Goal: Information Seeking & Learning: Learn about a topic

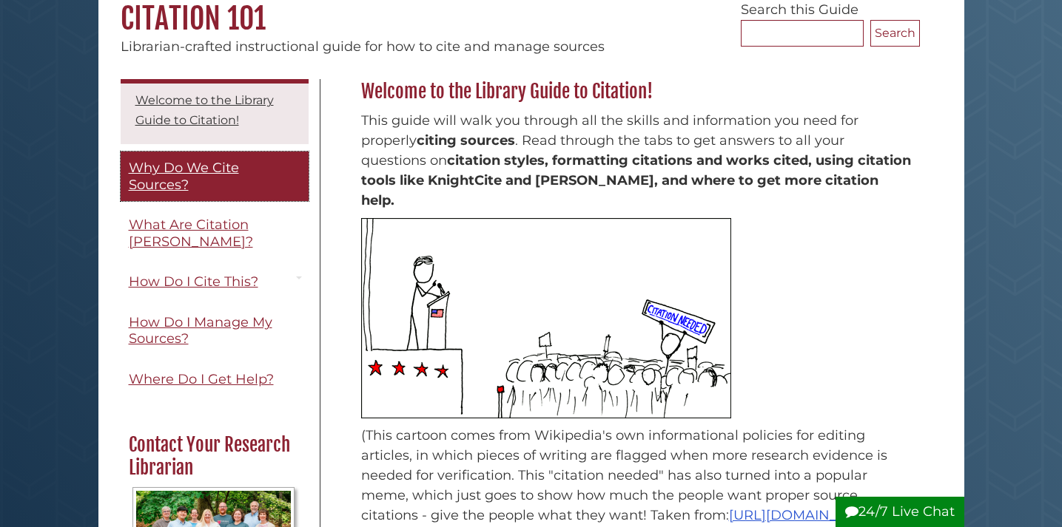
scroll to position [25, 0]
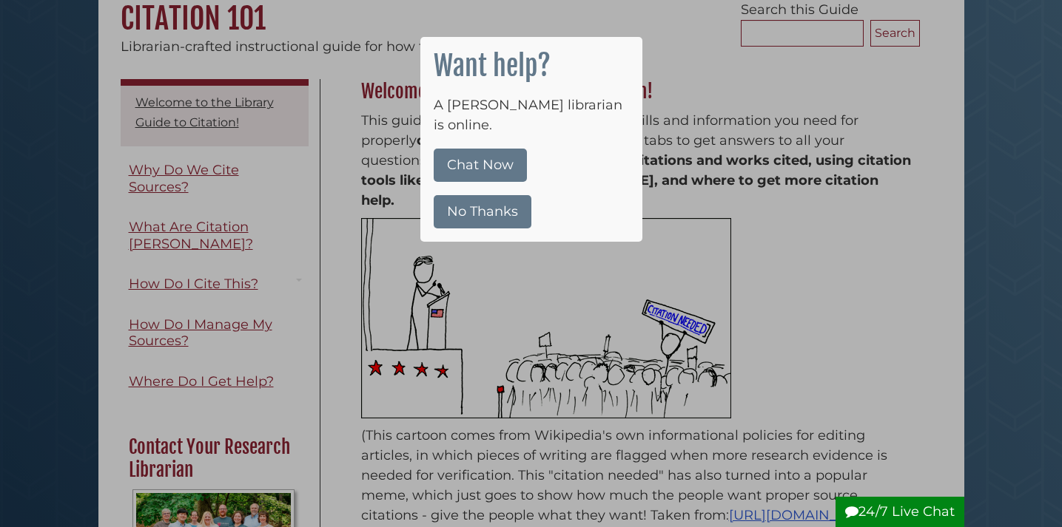
click at [452, 195] on button "No Thanks" at bounding box center [482, 211] width 98 height 33
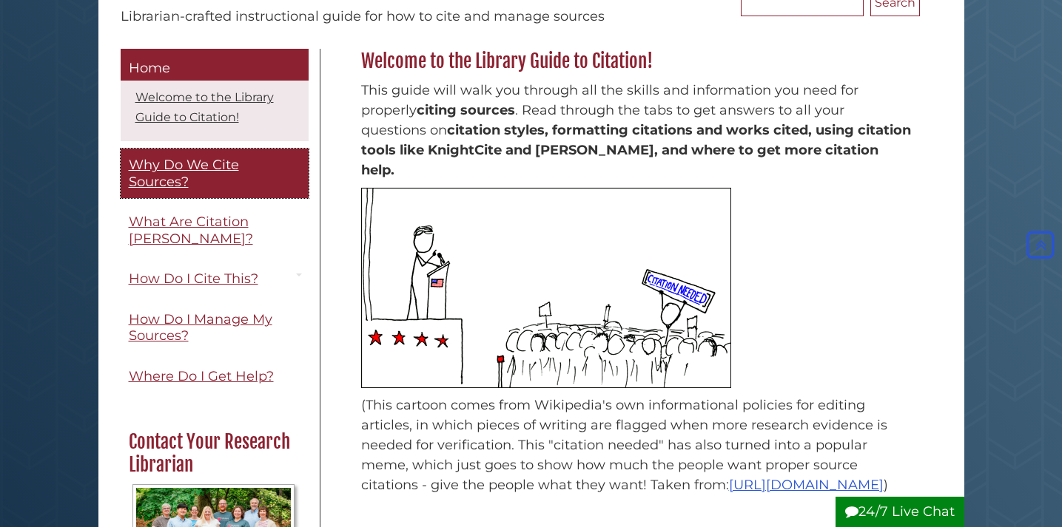
scroll to position [172, 0]
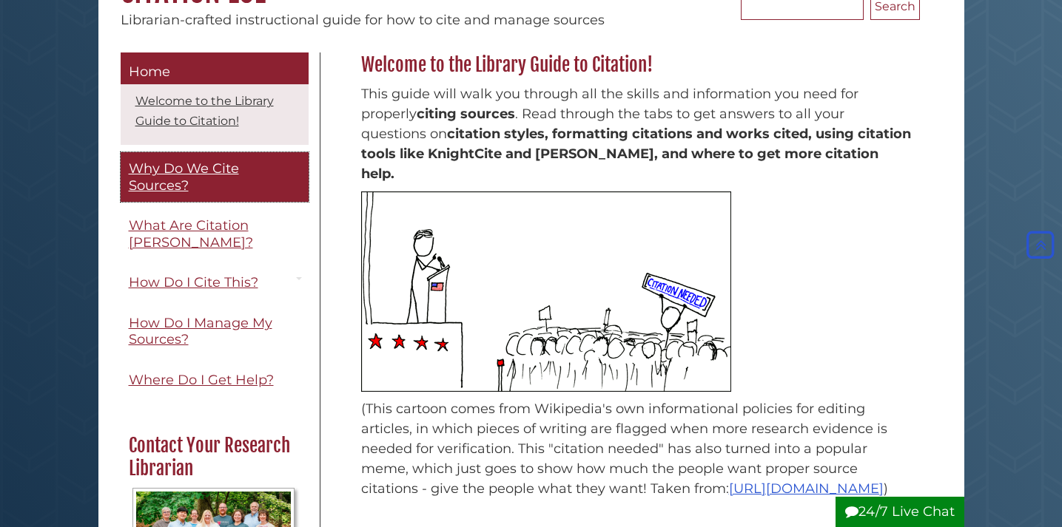
click at [192, 191] on link "Why Do We Cite Sources?" at bounding box center [215, 177] width 188 height 50
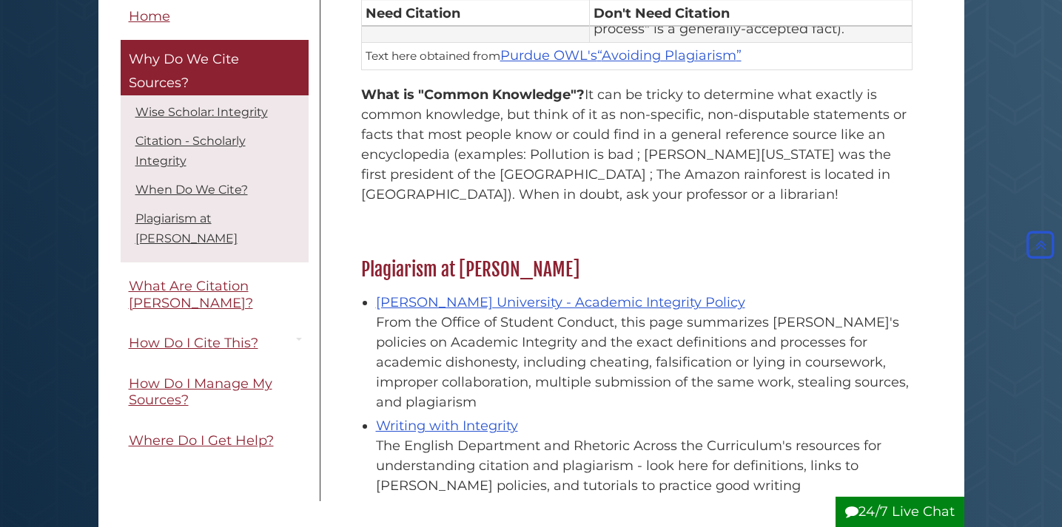
scroll to position [1551, 0]
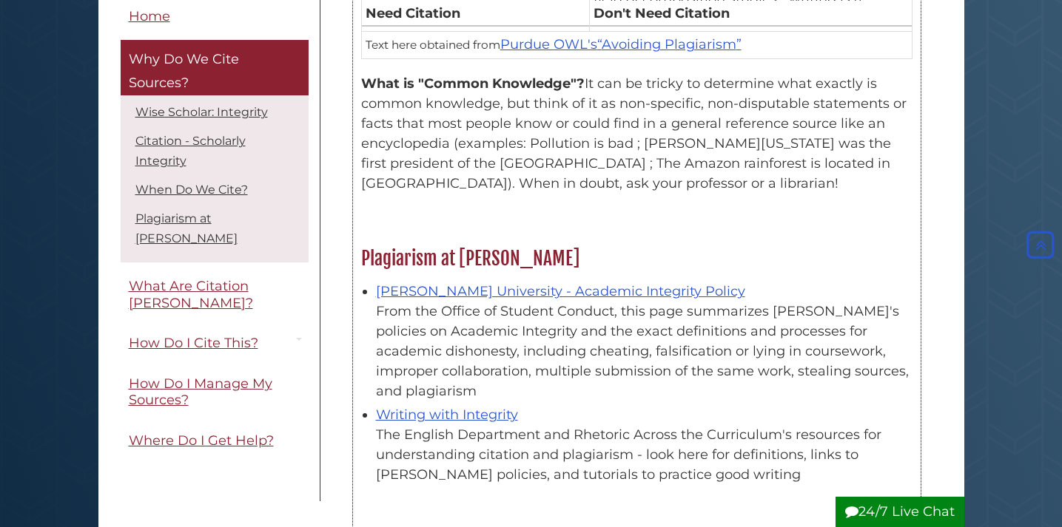
click at [607, 282] on div "Calvin University - Academic Integrity Policy From the Office of Student Conduc…" at bounding box center [644, 342] width 536 height 120
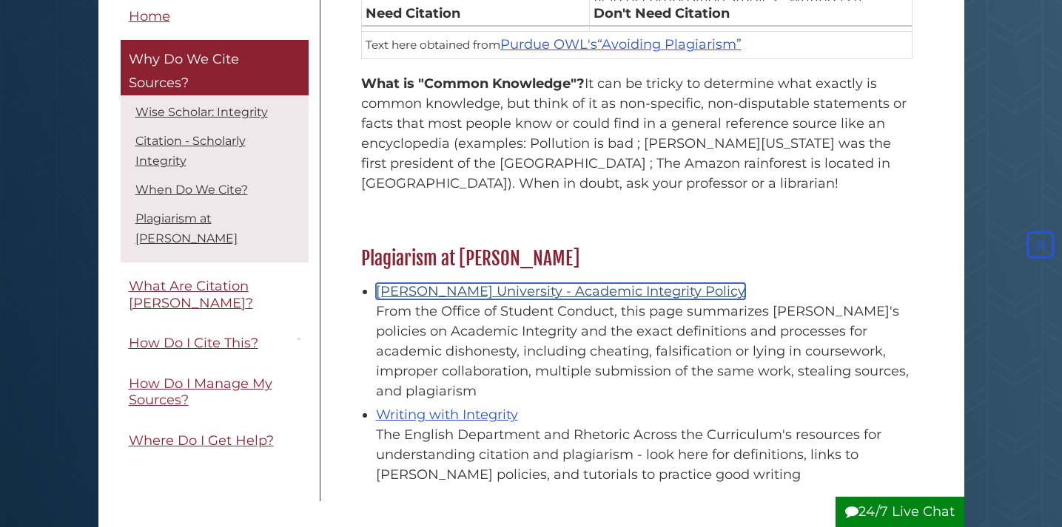
click at [609, 283] on link "Calvin University - Academic Integrity Policy" at bounding box center [560, 291] width 369 height 16
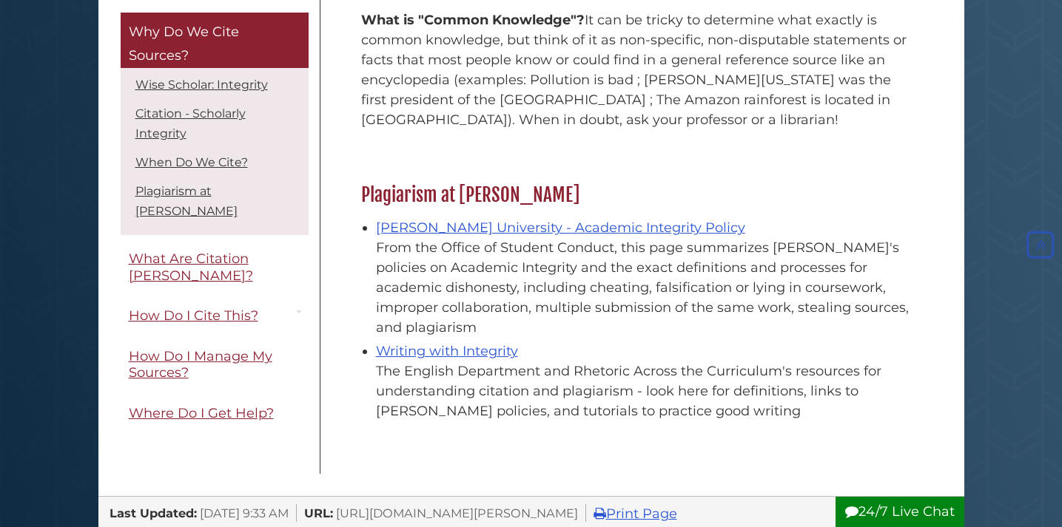
scroll to position [1551, 0]
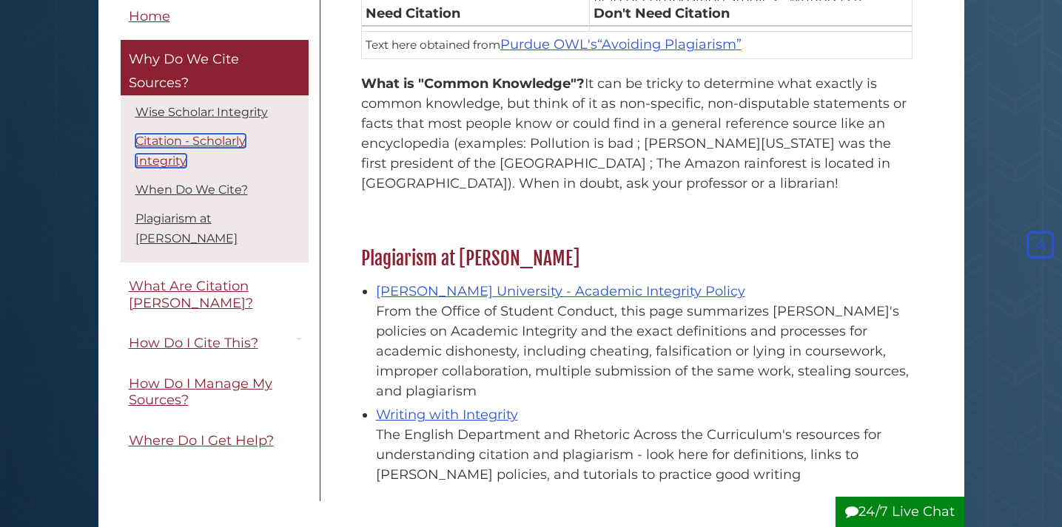
click at [186, 145] on link "Citation - Scholarly Integrity" at bounding box center [190, 152] width 110 height 34
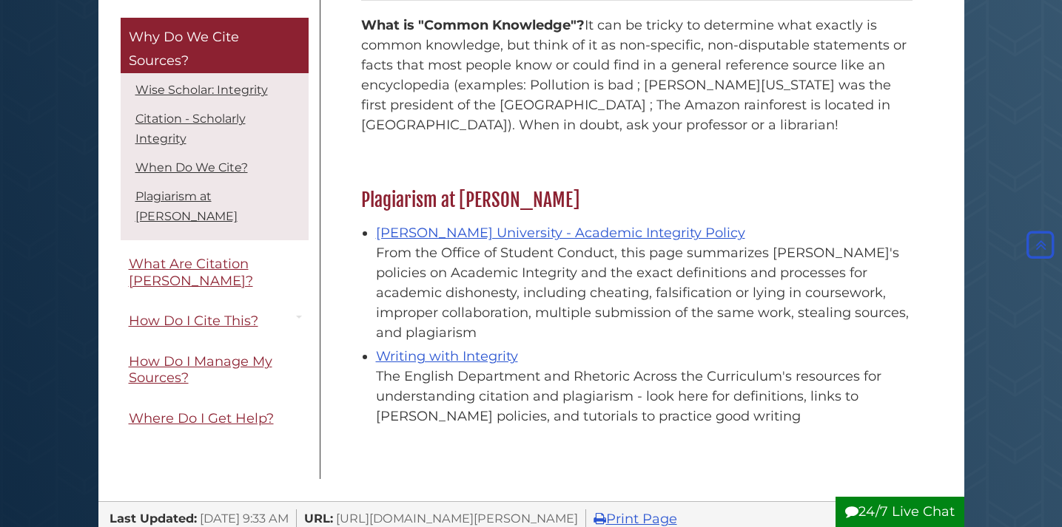
scroll to position [1600, 0]
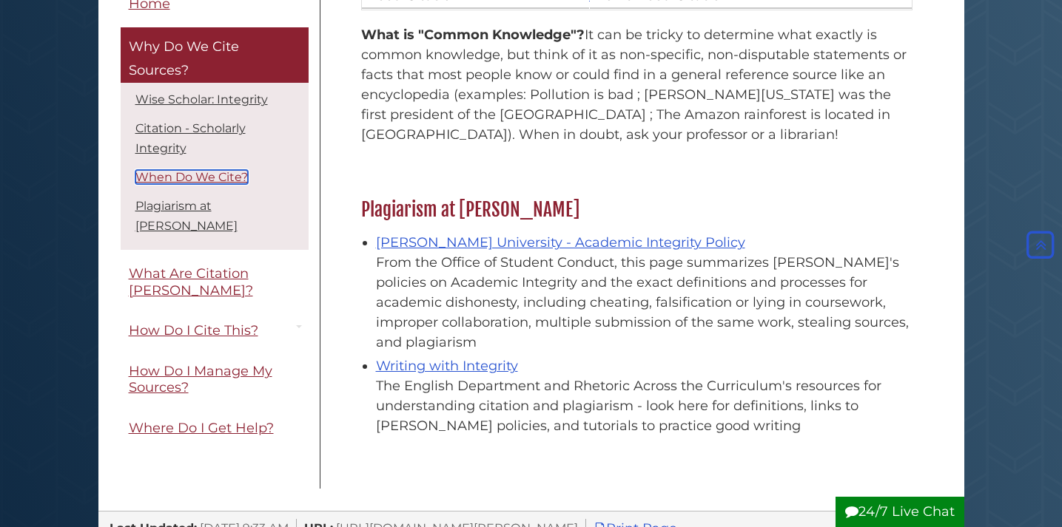
click at [200, 184] on link "When Do We Cite?" at bounding box center [191, 177] width 112 height 14
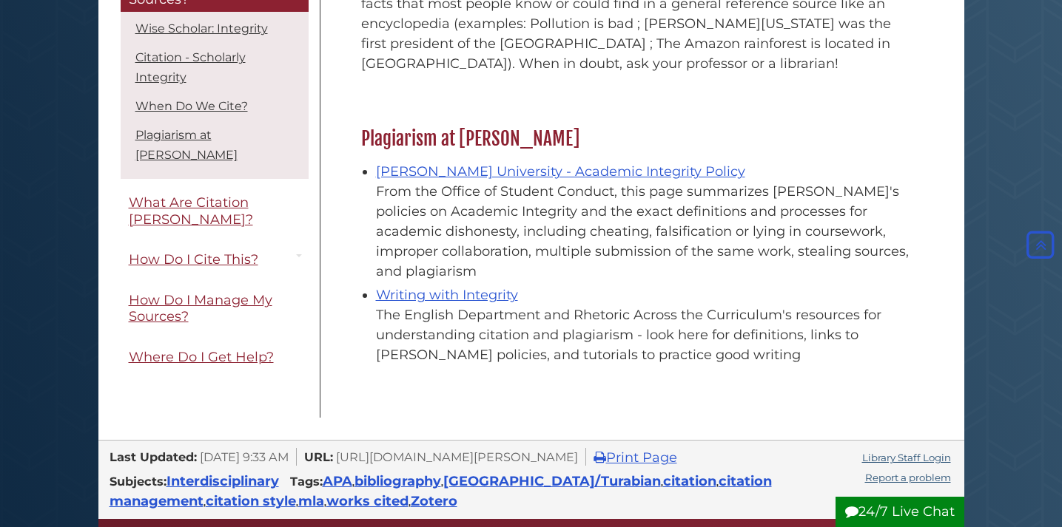
scroll to position [1670, 0]
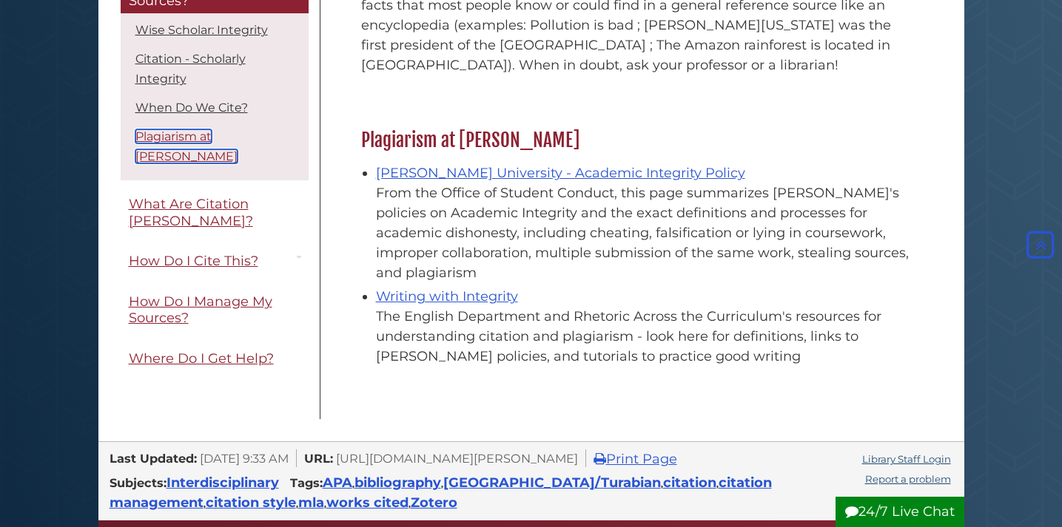
click at [232, 154] on link "Plagiarism at Calvin" at bounding box center [186, 146] width 102 height 34
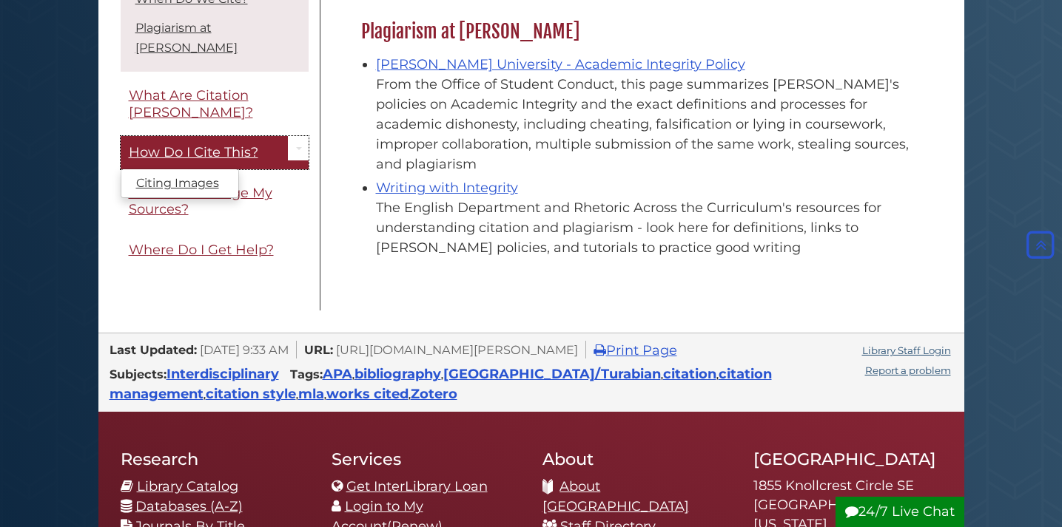
click at [227, 144] on span "How Do I Cite This?" at bounding box center [193, 152] width 129 height 16
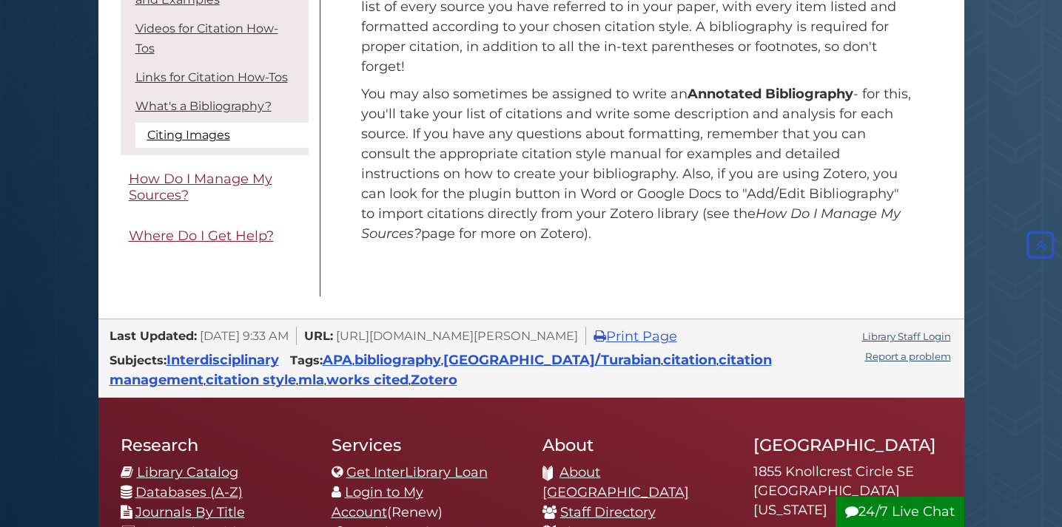
scroll to position [1465, 0]
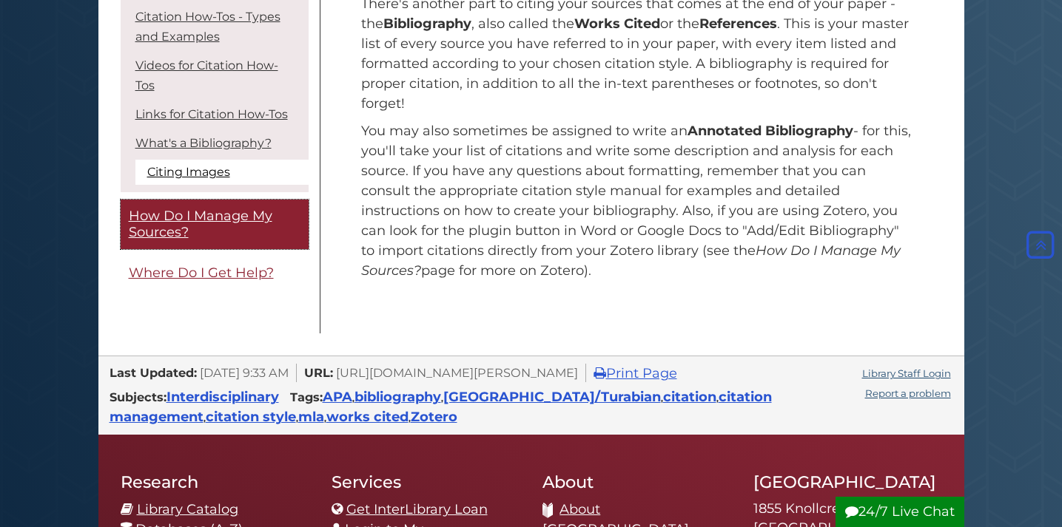
click at [223, 220] on span "How Do I Manage My Sources?" at bounding box center [201, 224] width 144 height 33
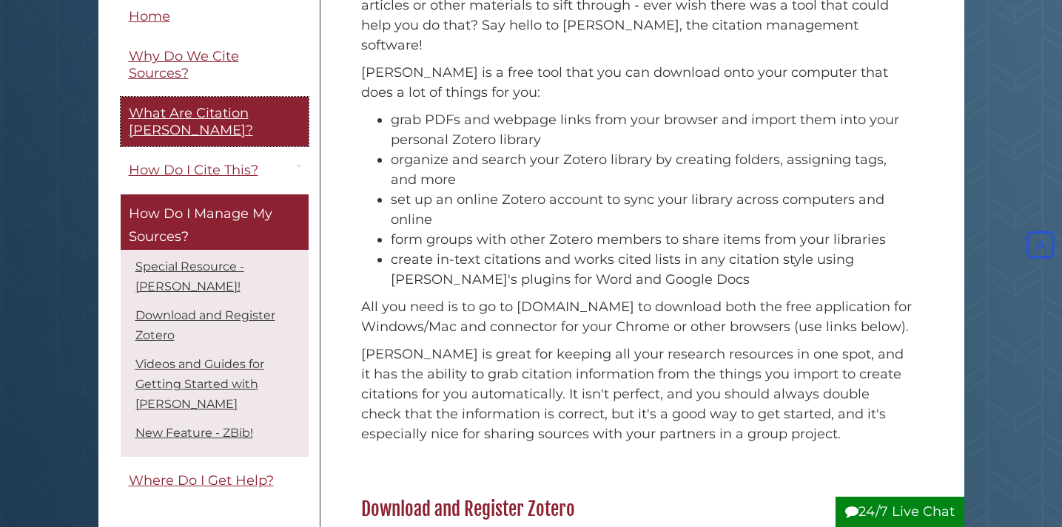
scroll to position [271, 0]
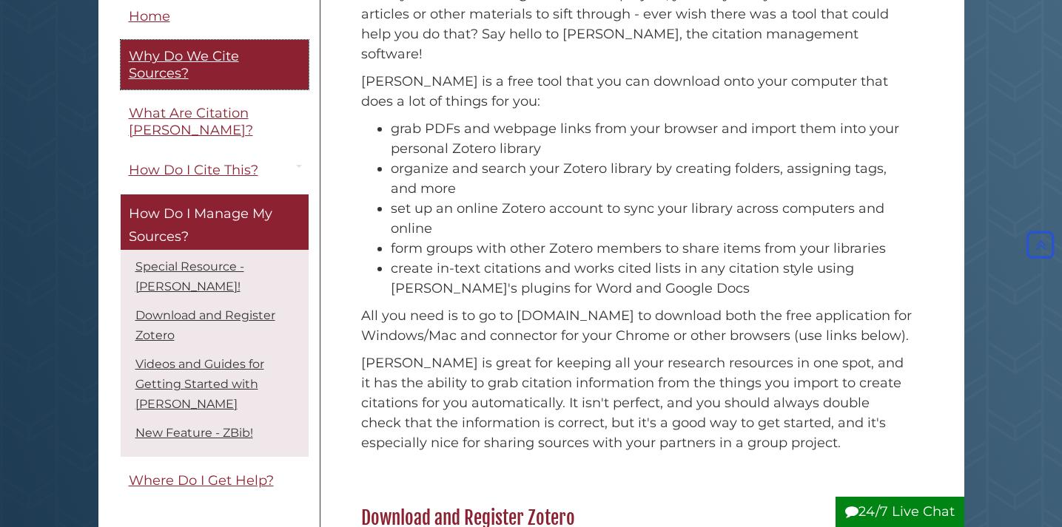
click at [184, 70] on span "Why Do We Cite Sources?" at bounding box center [184, 65] width 110 height 33
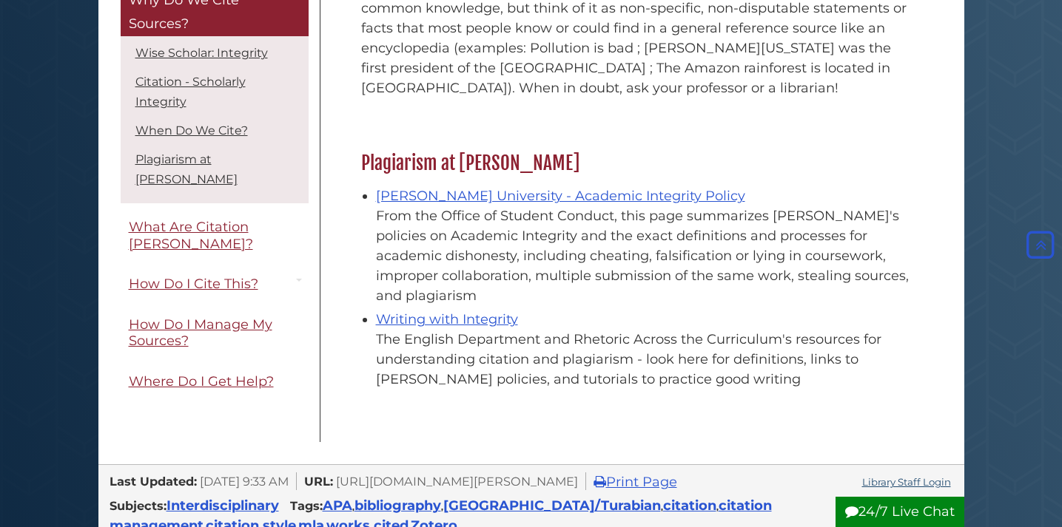
scroll to position [1649, 0]
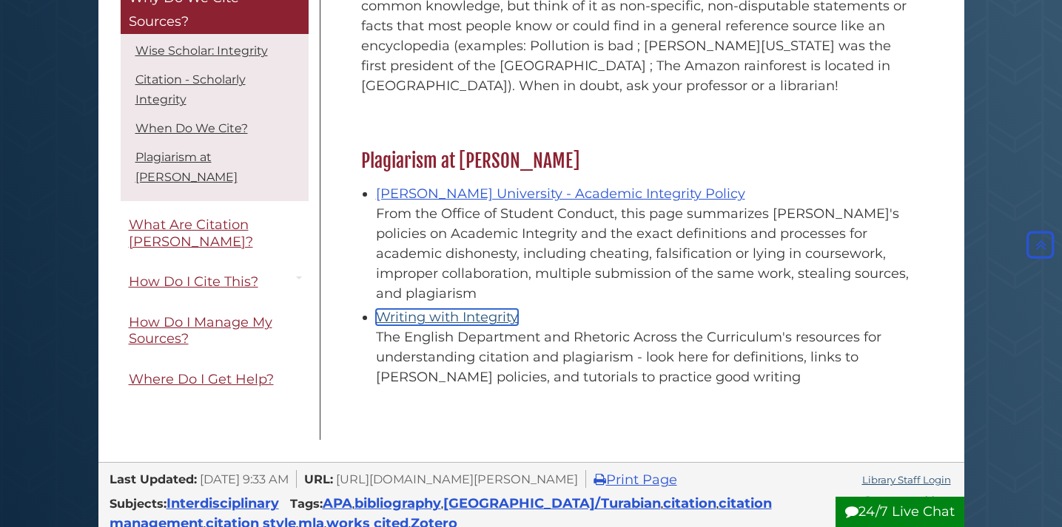
click at [425, 309] on link "Writing with Integrity" at bounding box center [447, 317] width 142 height 16
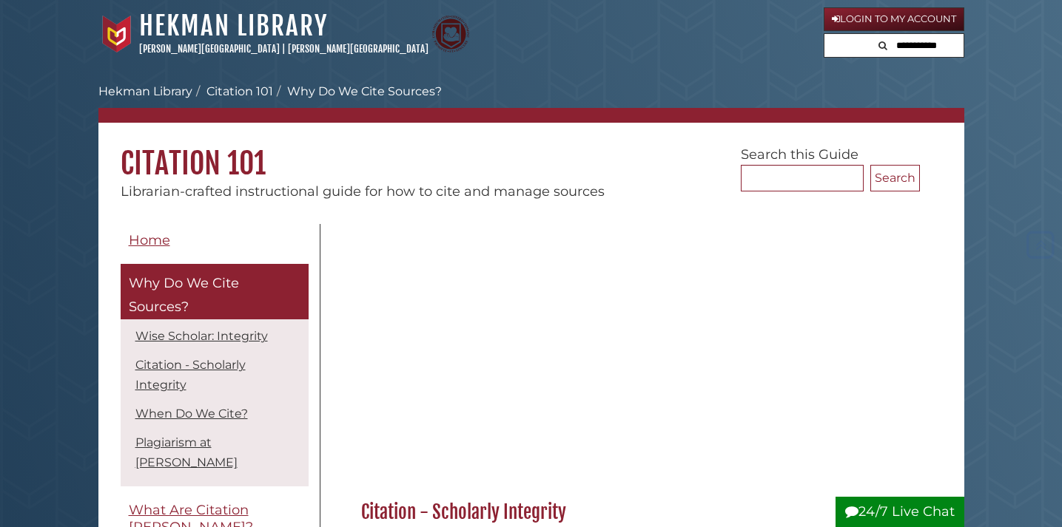
scroll to position [1649, 0]
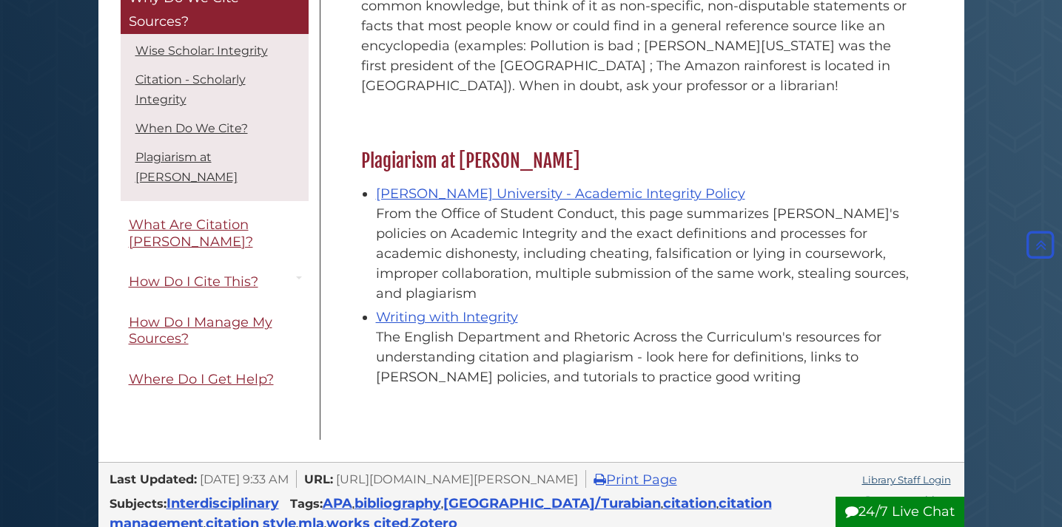
click at [194, 107] on li "Citation - Scholarly Integrity" at bounding box center [214, 90] width 180 height 46
click at [188, 135] on link "When Do We Cite?" at bounding box center [191, 128] width 112 height 14
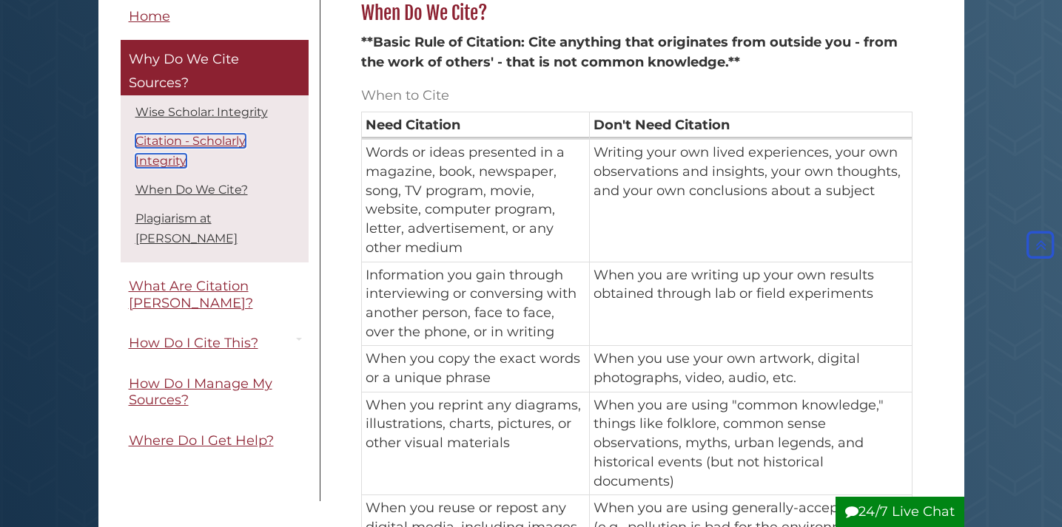
click at [187, 144] on link "Citation - Scholarly Integrity" at bounding box center [190, 152] width 110 height 34
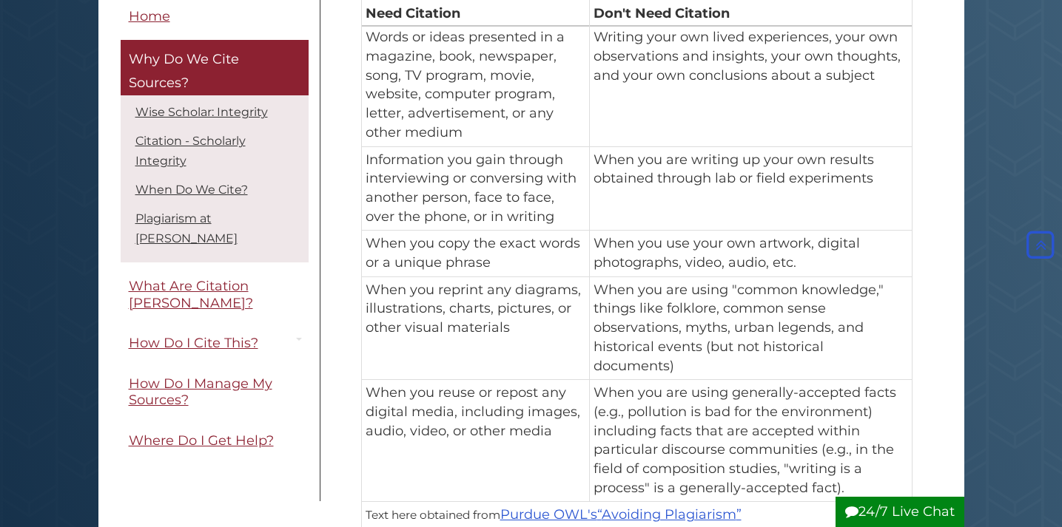
scroll to position [981, 0]
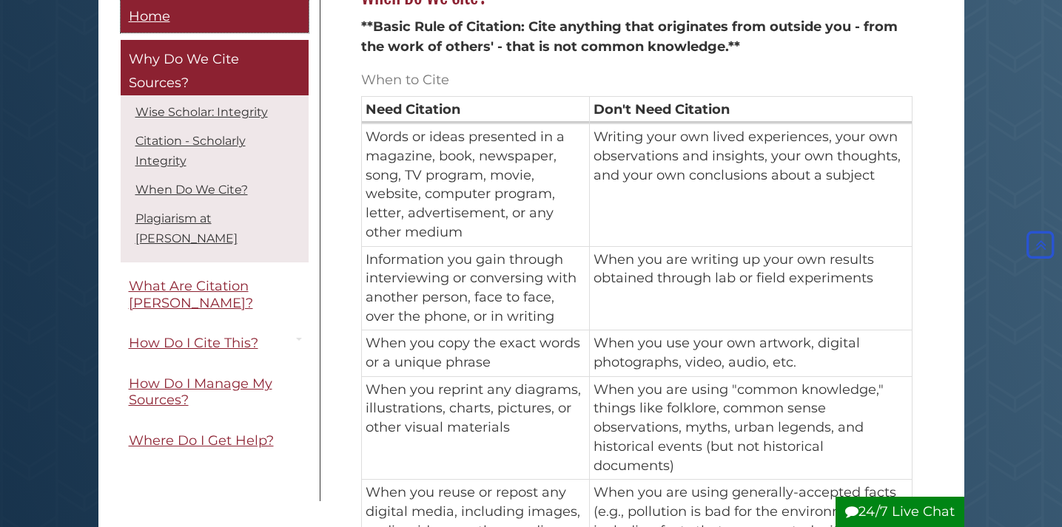
click at [132, 16] on span "Home" at bounding box center [149, 16] width 41 height 16
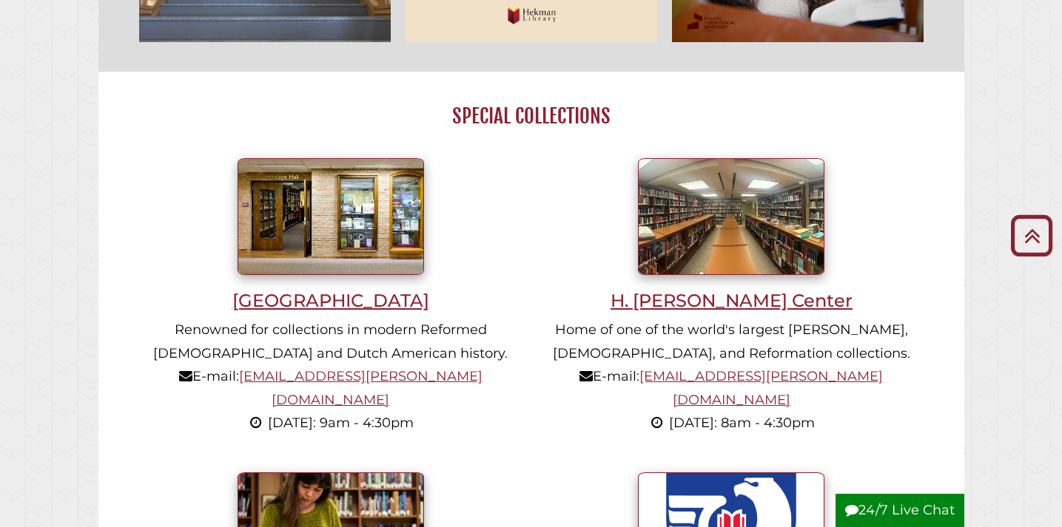
scroll to position [1204, 0]
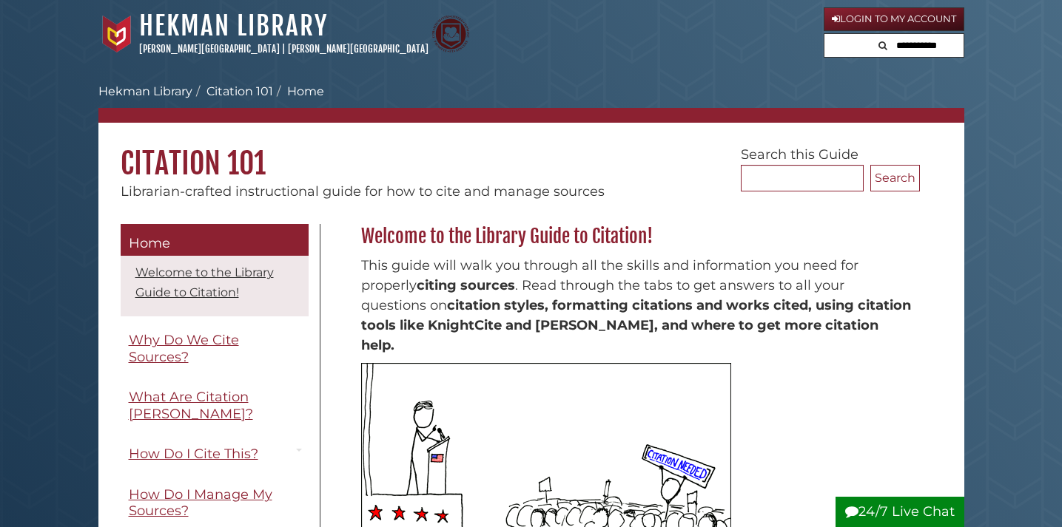
click at [232, 231] on link "Home" at bounding box center [215, 240] width 188 height 33
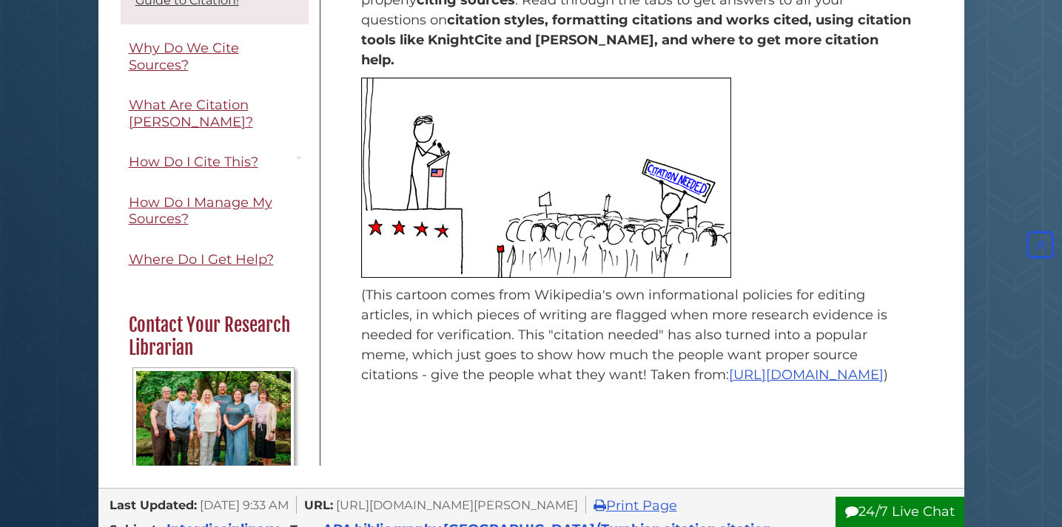
scroll to position [260, 0]
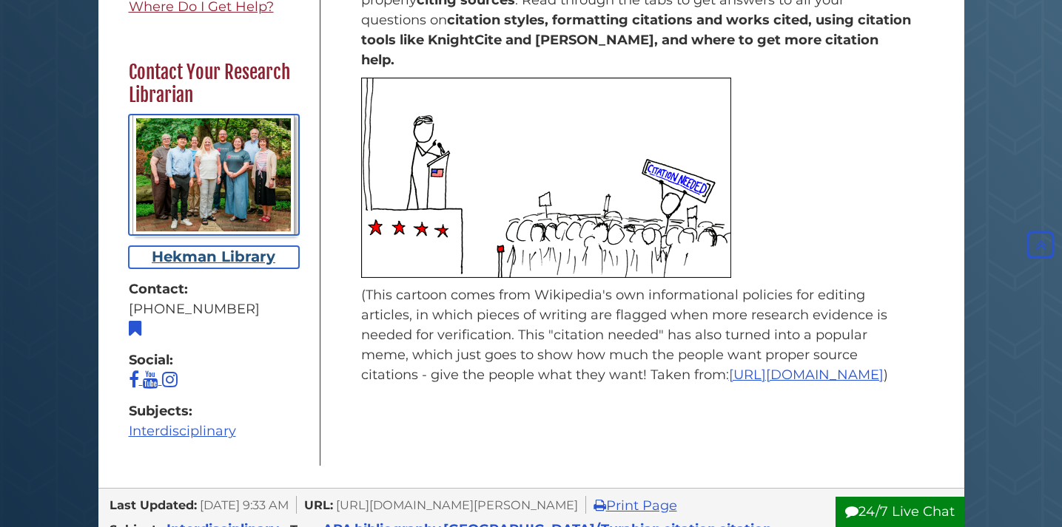
click at [236, 246] on div "Hekman Library" at bounding box center [214, 257] width 170 height 22
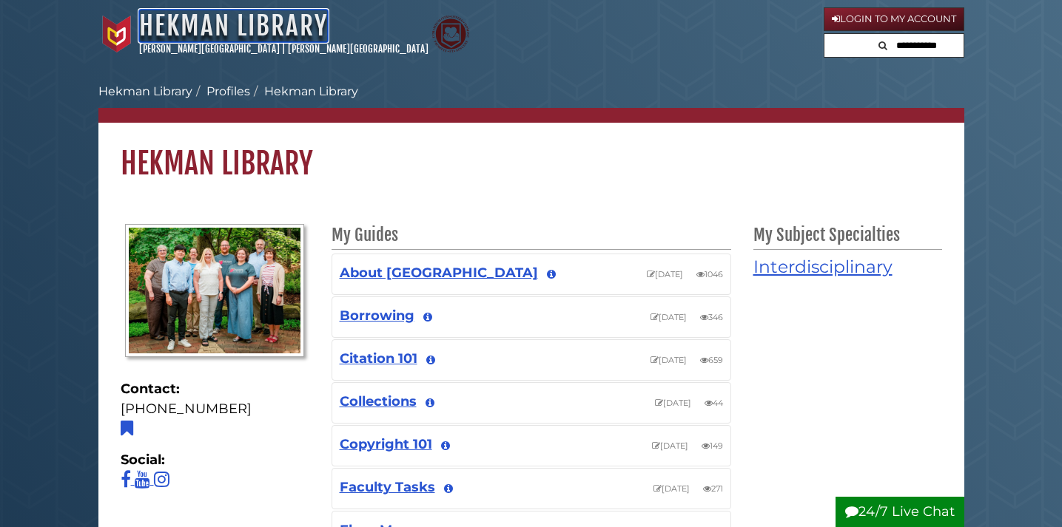
click at [251, 17] on link "Hekman Library" at bounding box center [233, 26] width 189 height 33
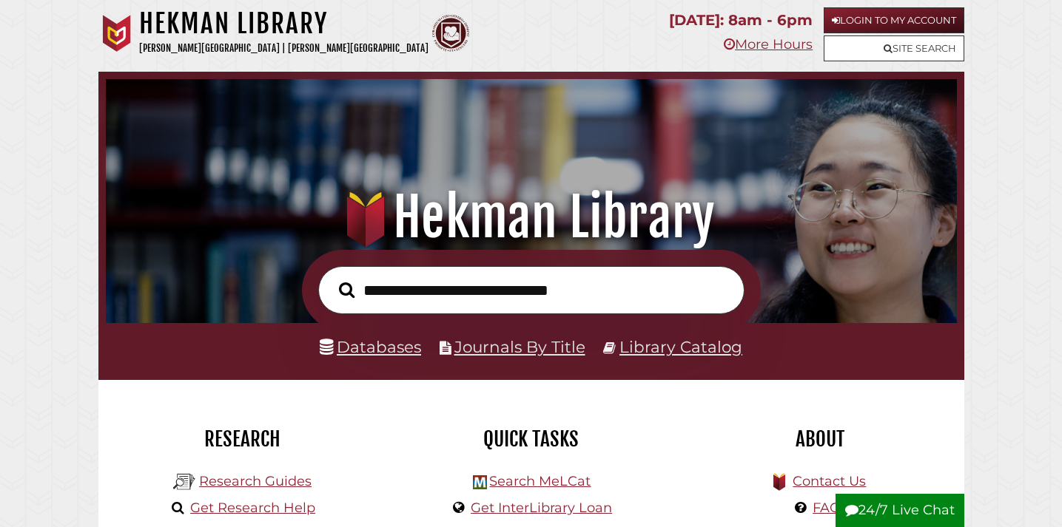
scroll to position [281, 843]
click at [555, 294] on input "text" at bounding box center [531, 290] width 426 height 48
type input "**********"
click at [331, 278] on button "Search" at bounding box center [346, 290] width 30 height 24
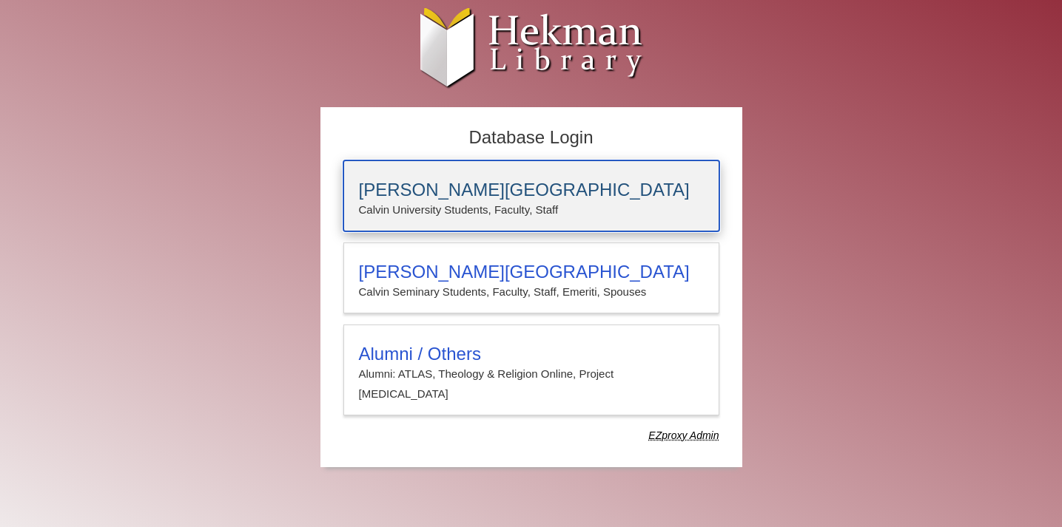
click at [387, 194] on h3 "[PERSON_NAME][GEOGRAPHIC_DATA]" at bounding box center [531, 190] width 345 height 21
